Goal: Information Seeking & Learning: Learn about a topic

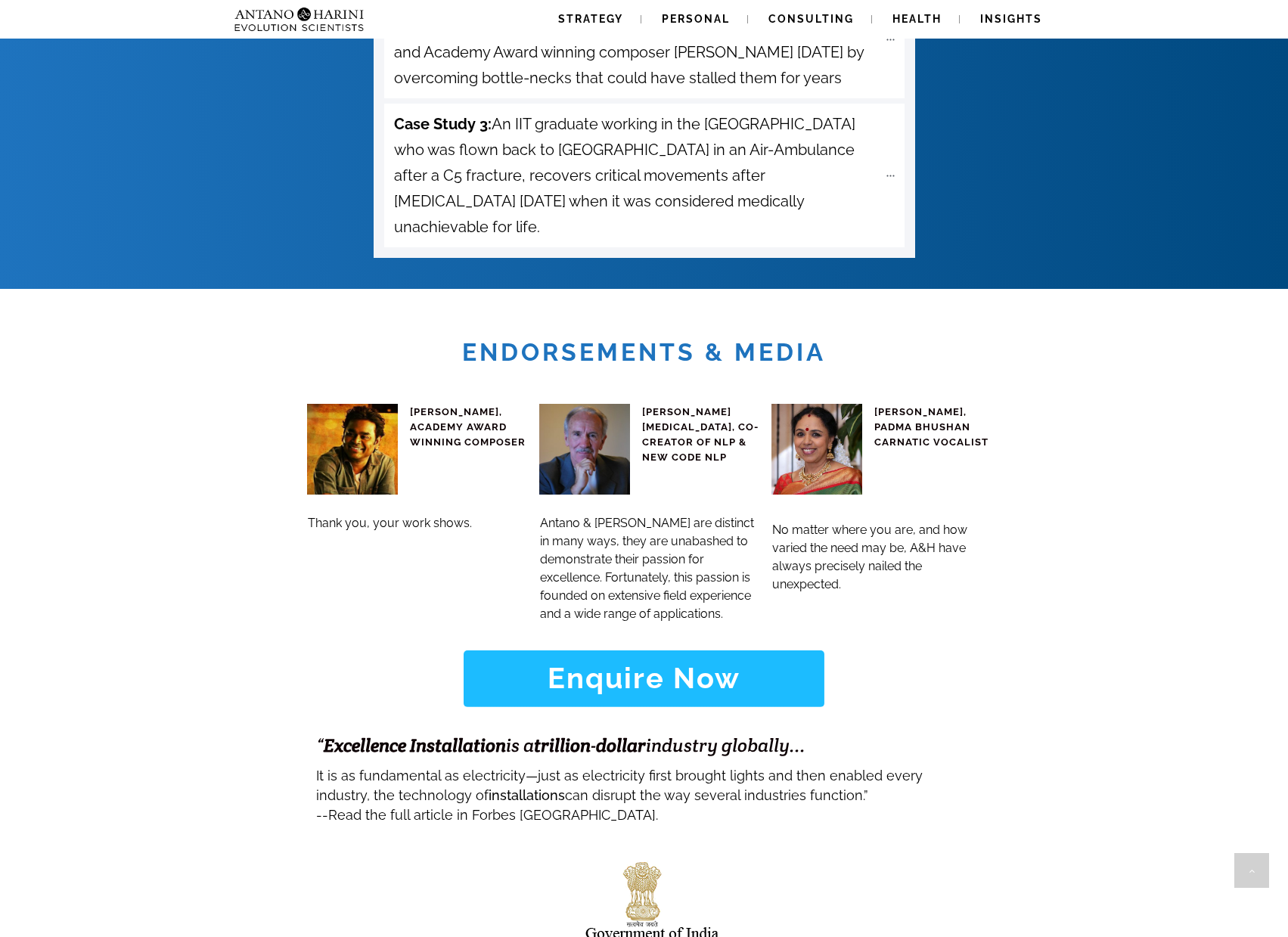
scroll to position [6120, 0]
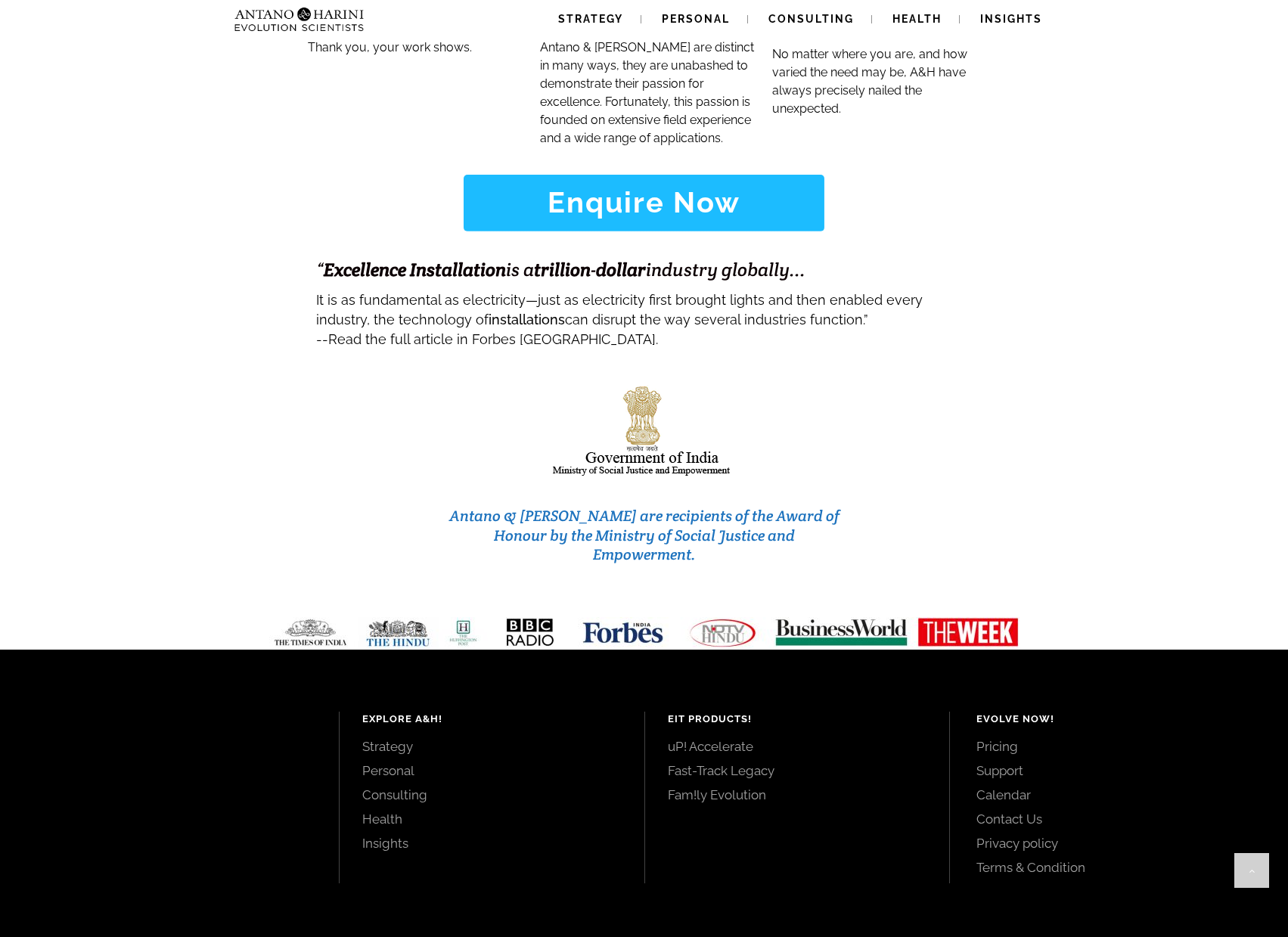
click at [992, 738] on link "Pricing" at bounding box center [1115, 746] width 278 height 17
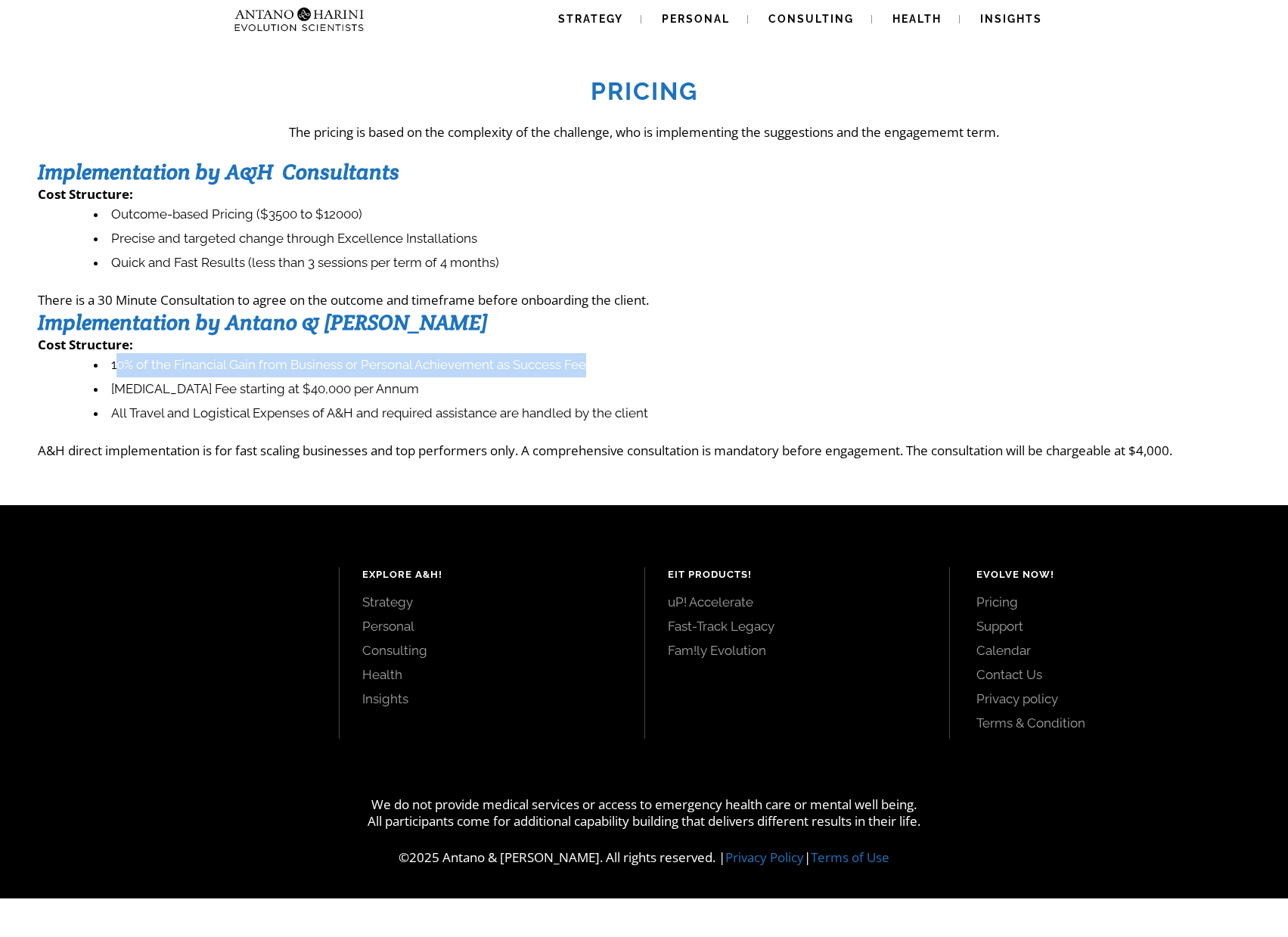
drag, startPoint x: 646, startPoint y: 379, endPoint x: 700, endPoint y: 377, distance: 54.0
click at [700, 377] on li "10% of the Financial Gain from Business or Personal Achievement as Success Fee" at bounding box center [672, 365] width 1156 height 24
click at [472, 368] on li "10% of the Financial Gain from Business or Personal Achievement as Success Fee" at bounding box center [672, 365] width 1156 height 24
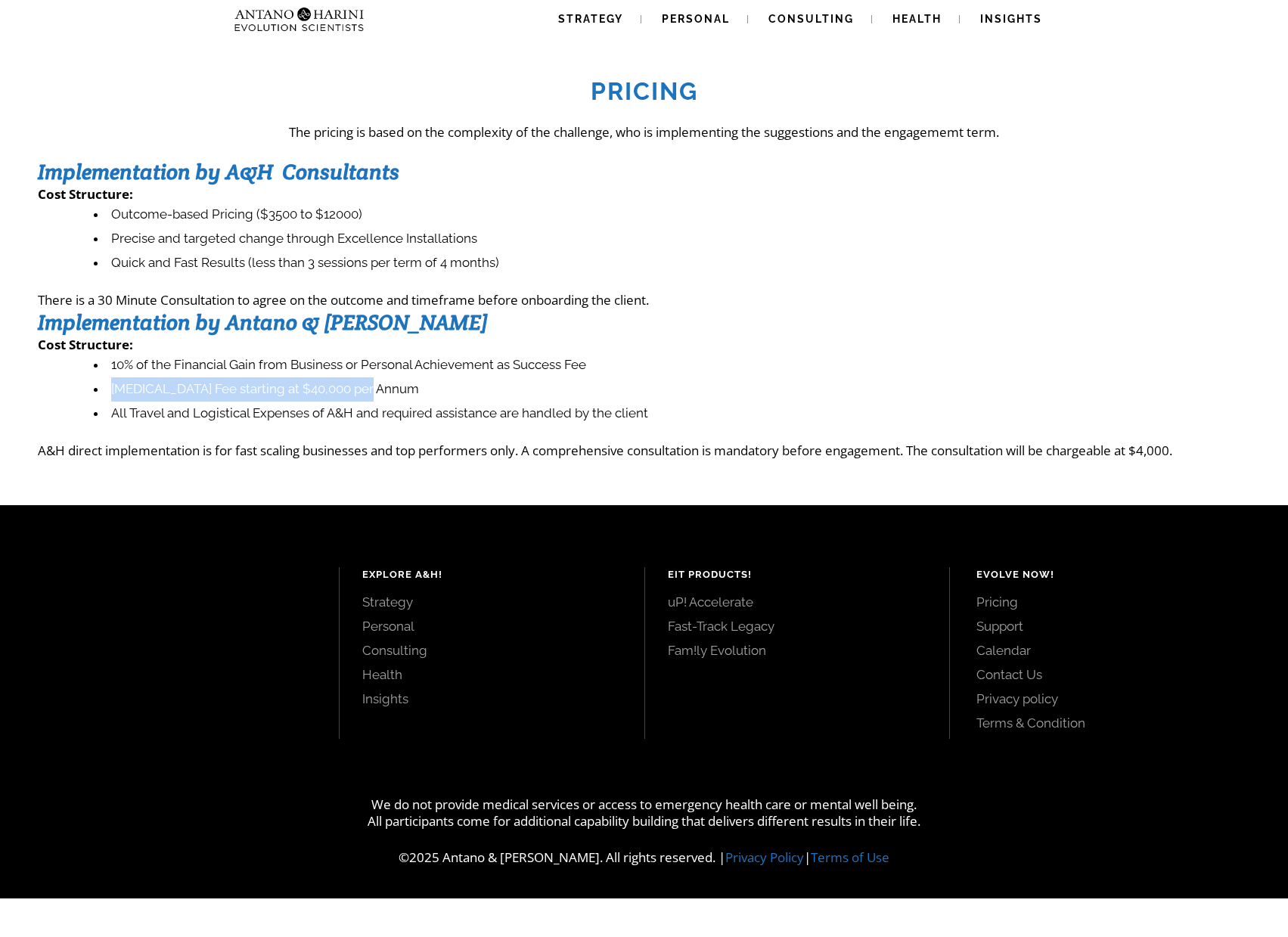
drag, startPoint x: 411, startPoint y: 388, endPoint x: 36, endPoint y: 391, distance: 375.0
click at [36, 391] on div "Pricing The pricing is based on the complexity of the challenge, who is impleme…" at bounding box center [644, 260] width 1288 height 401
